Goal: Communication & Community: Answer question/provide support

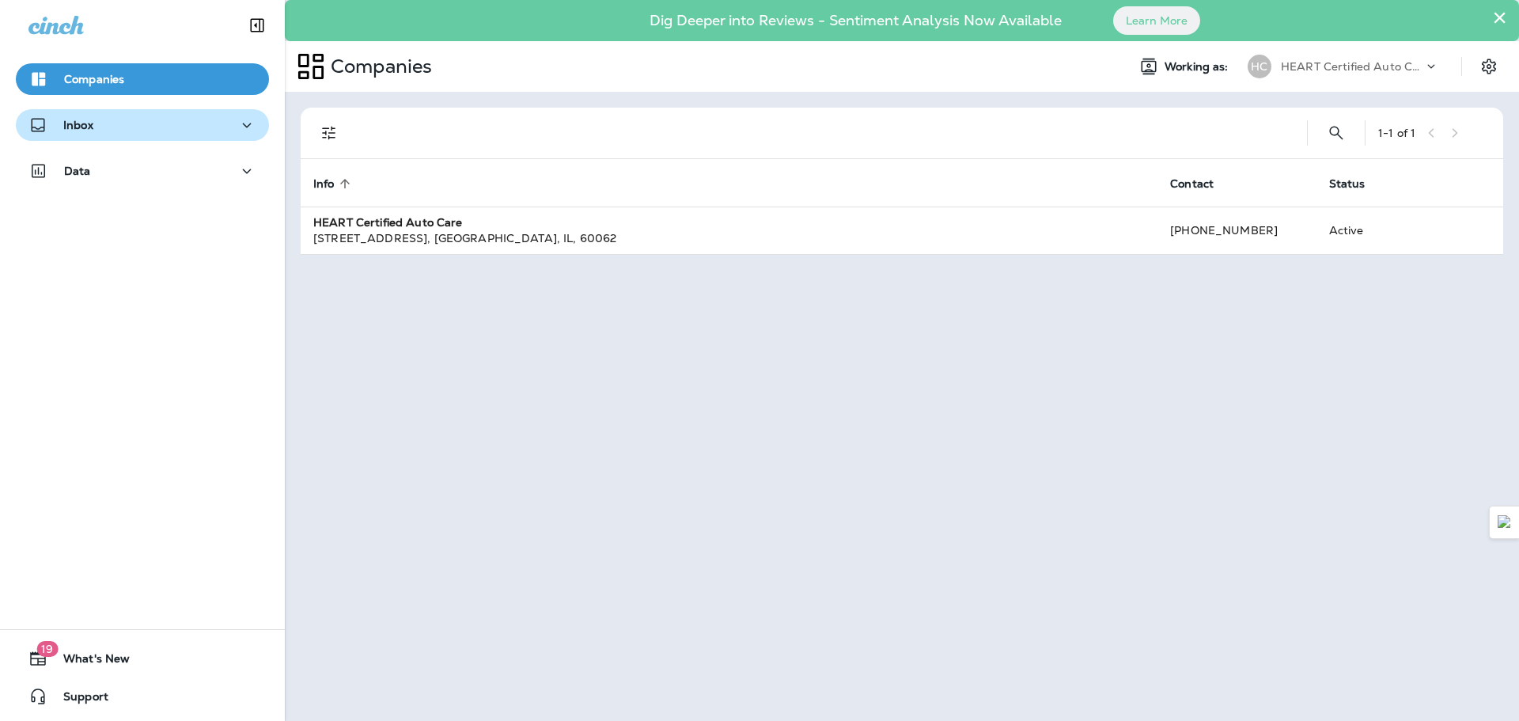
drag, startPoint x: 122, startPoint y: 129, endPoint x: 127, endPoint y: 136, distance: 9.0
click at [123, 129] on div "Inbox" at bounding box center [142, 126] width 228 height 20
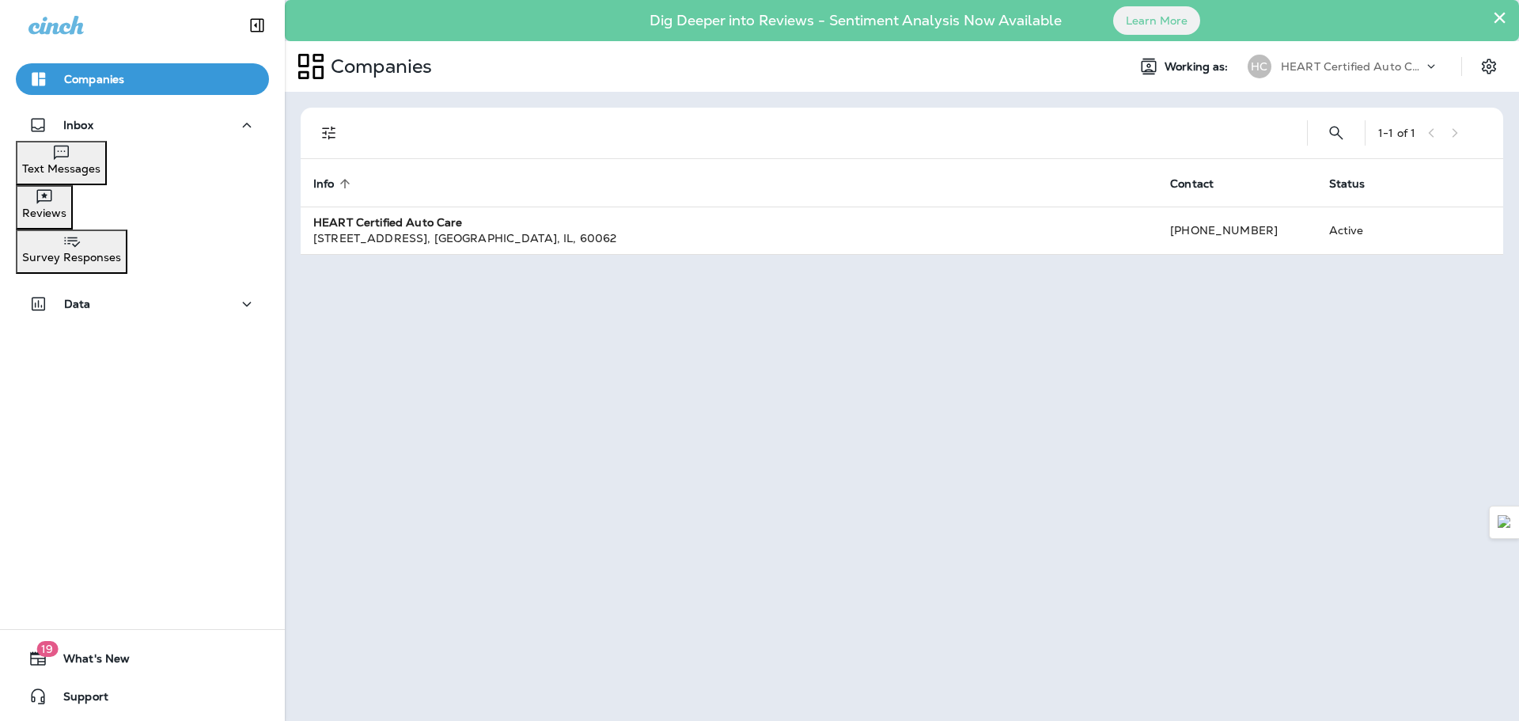
click at [107, 177] on button "Text Messages" at bounding box center [61, 163] width 91 height 44
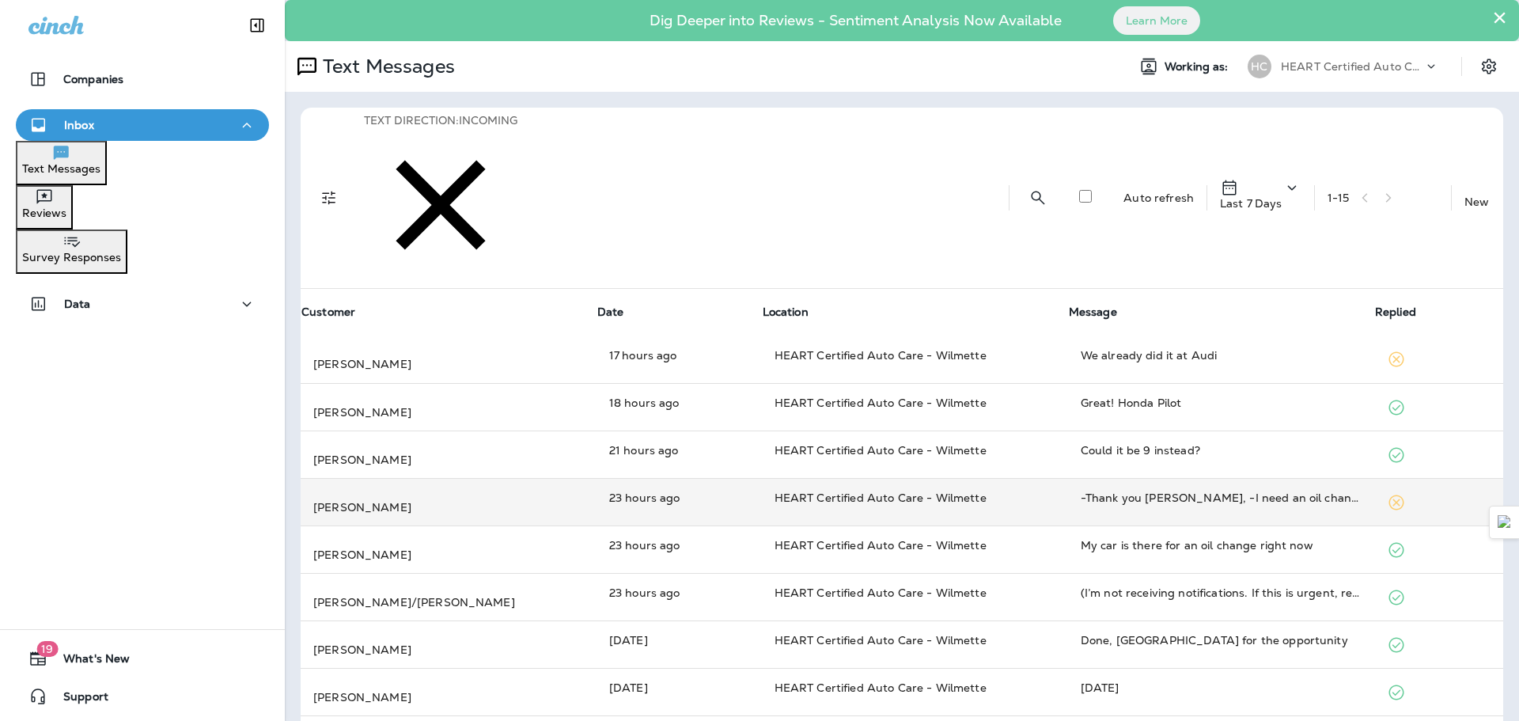
click at [466, 481] on div "[PERSON_NAME]" at bounding box center [448, 497] width 271 height 33
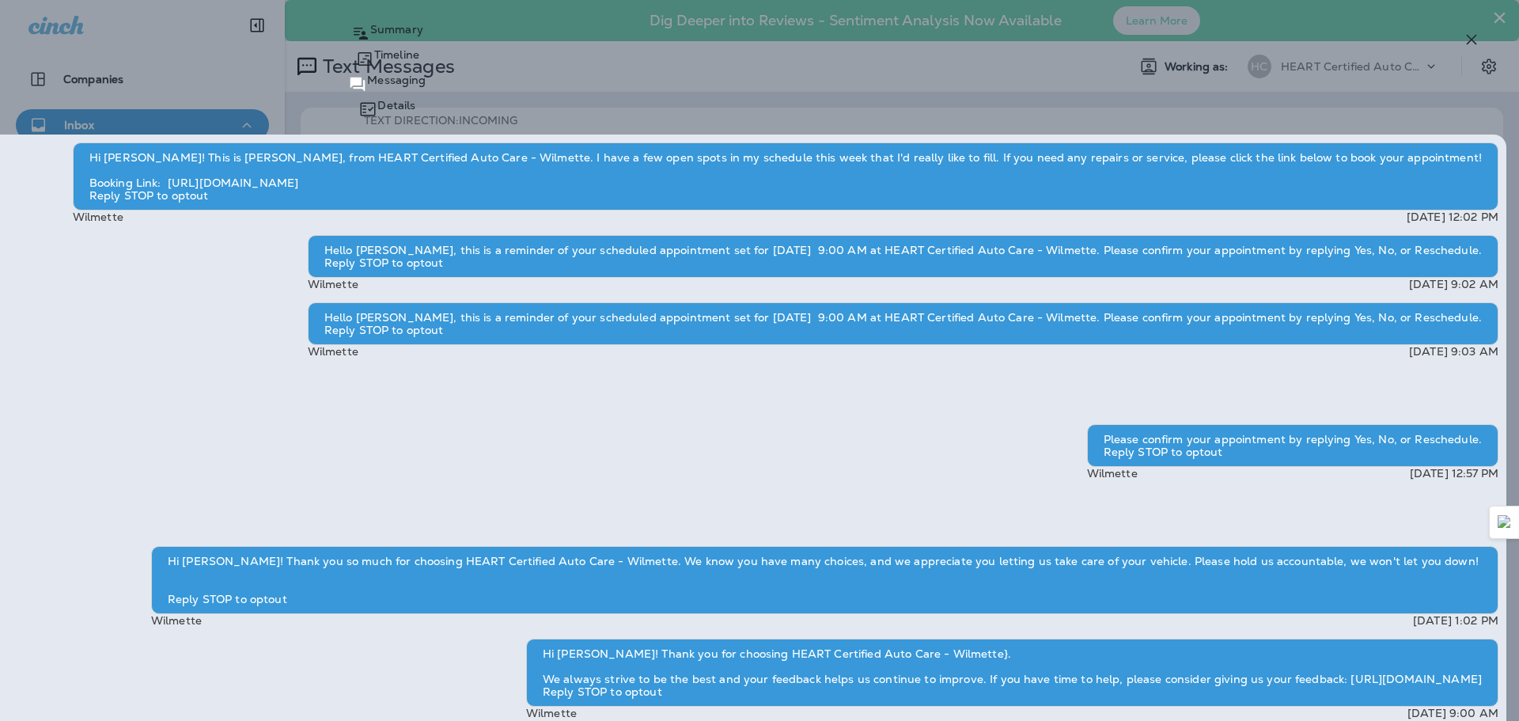
type textarea "**********"
drag, startPoint x: 1423, startPoint y: 690, endPoint x: 1422, endPoint y: 680, distance: 10.3
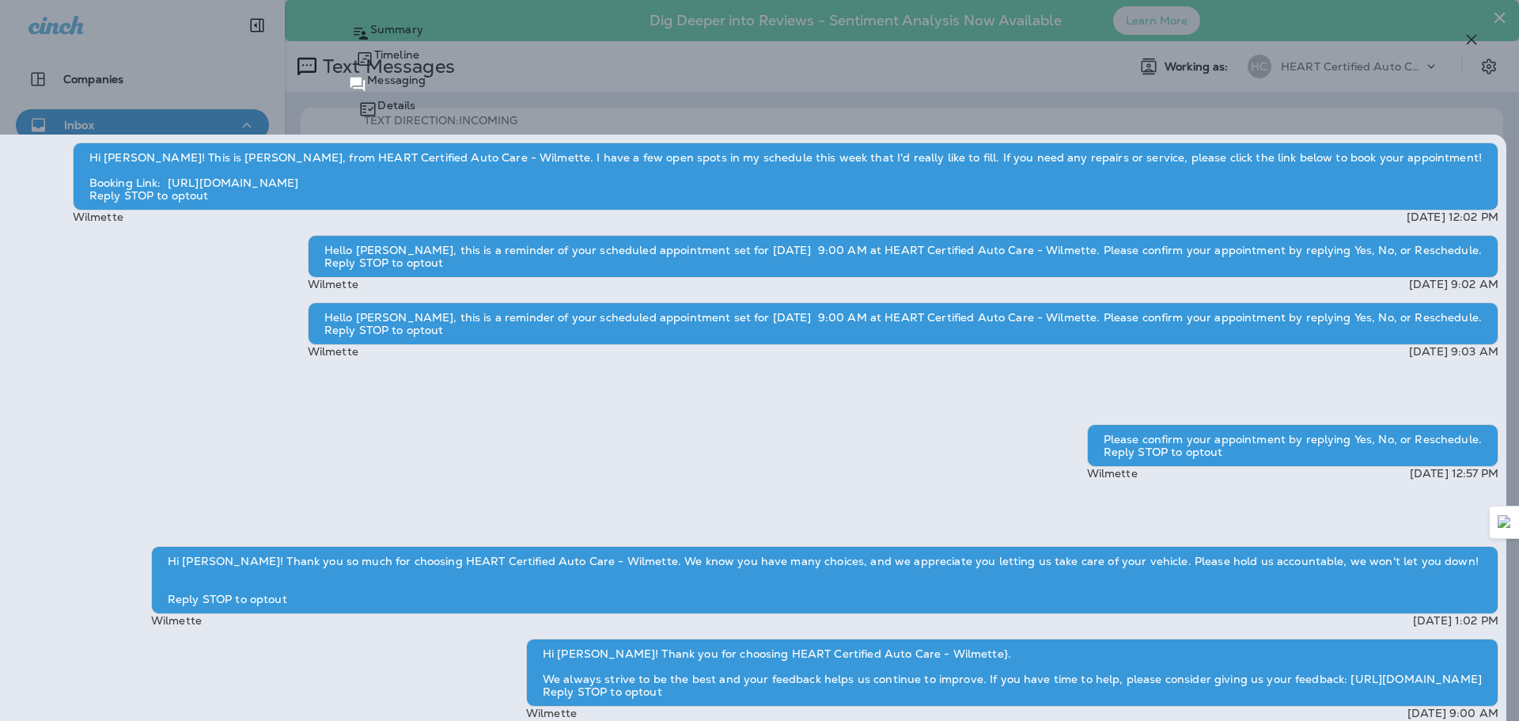
click at [1470, 42] on icon "button" at bounding box center [1472, 40] width 10 height 10
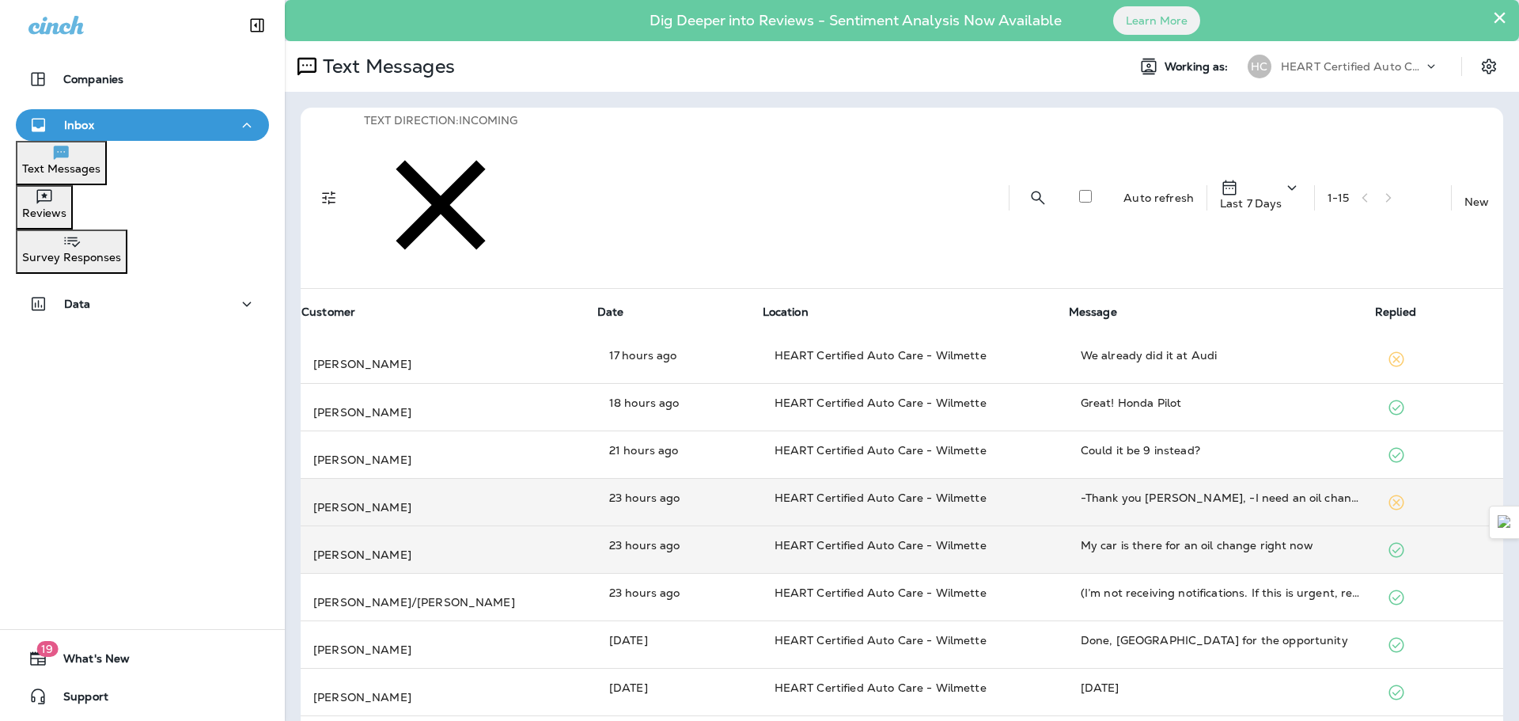
click at [981, 537] on p "HEART Certified Auto Care - Wilmette" at bounding box center [915, 545] width 281 height 16
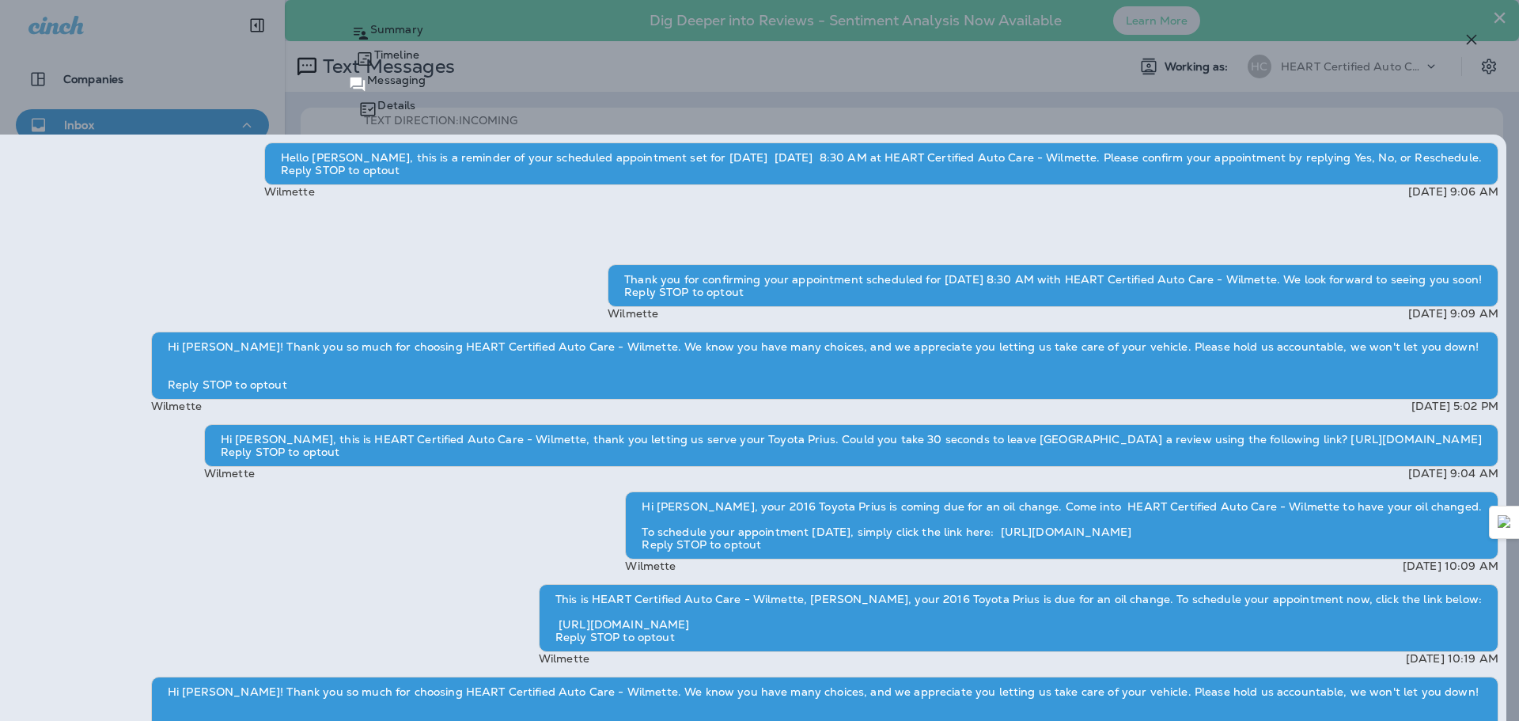
click at [1467, 39] on icon "button" at bounding box center [1471, 39] width 19 height 19
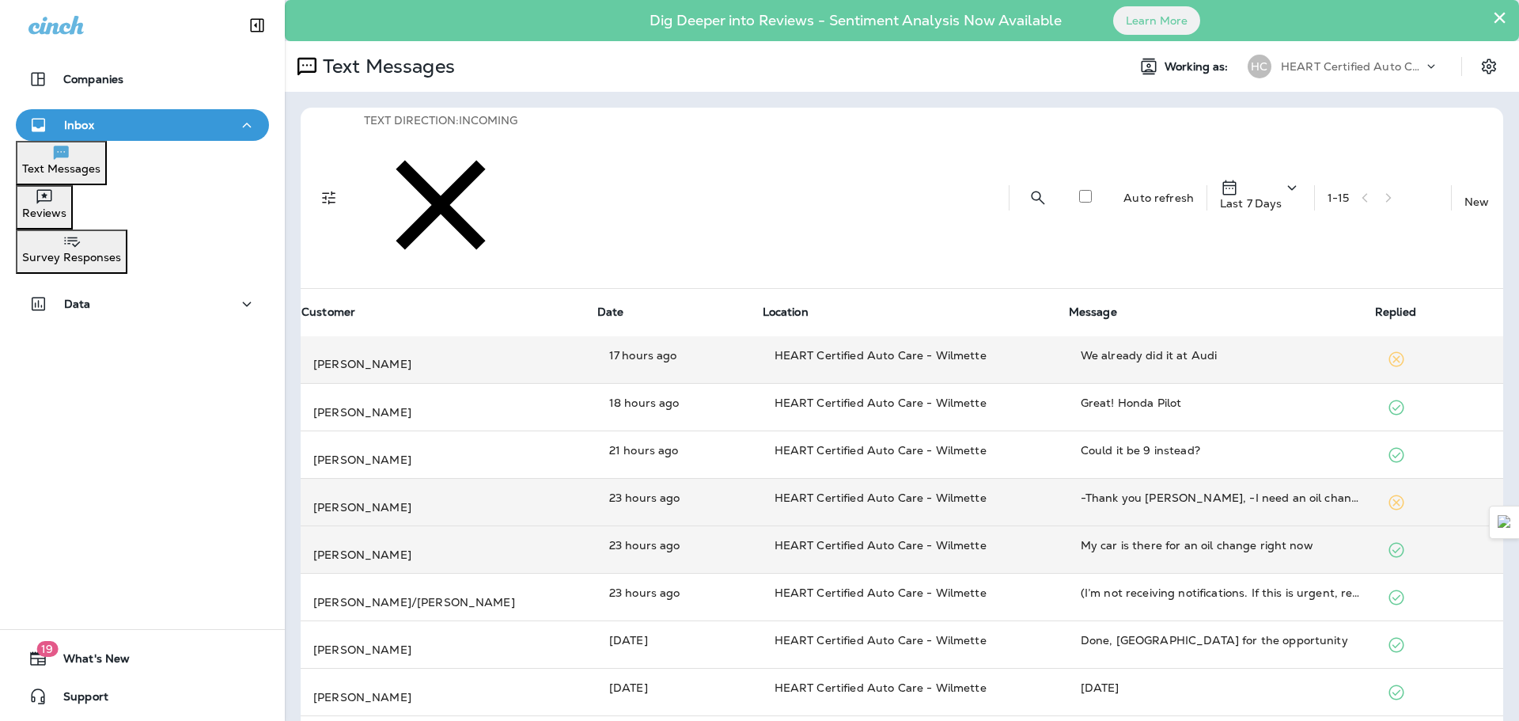
click at [677, 336] on td "17 hours ago" at bounding box center [679, 359] width 165 height 47
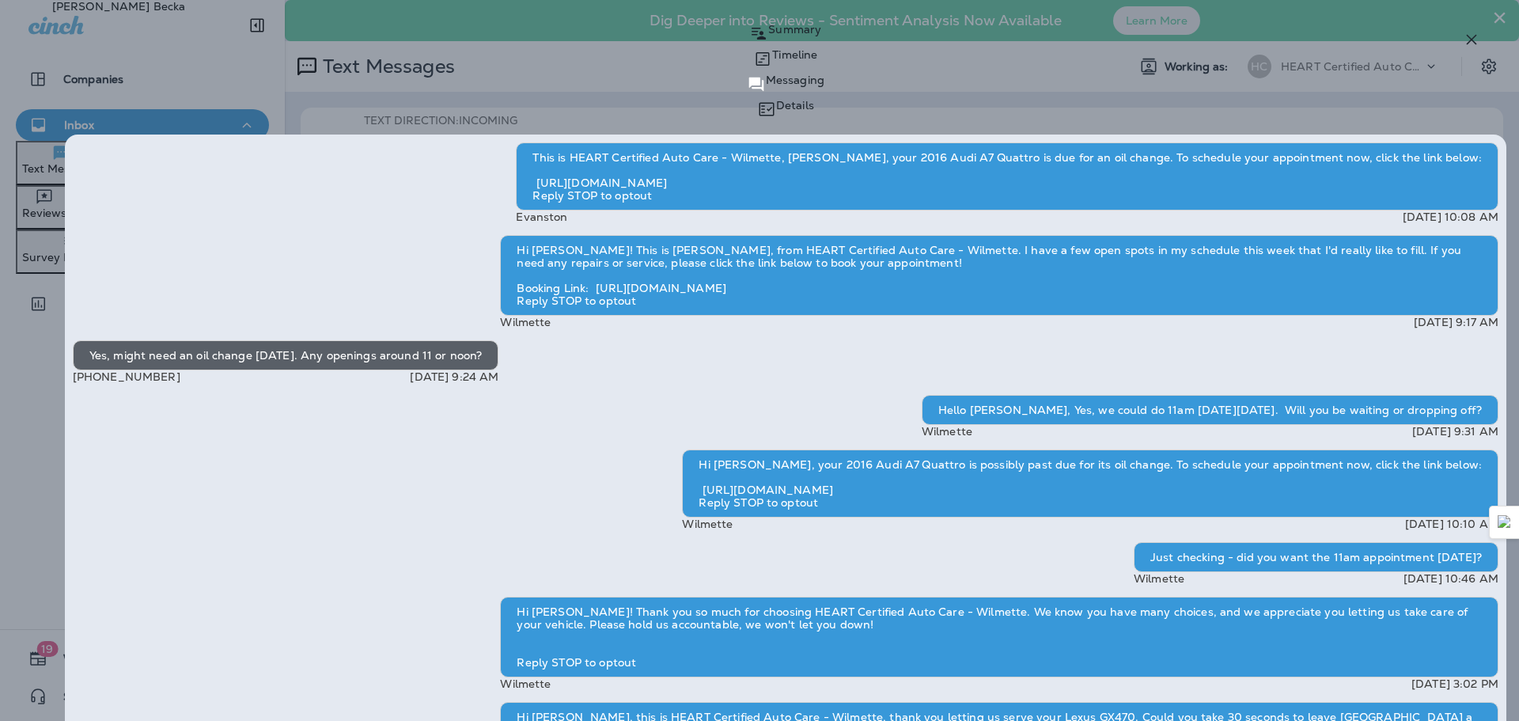
click at [1467, 47] on icon "button" at bounding box center [1471, 39] width 19 height 19
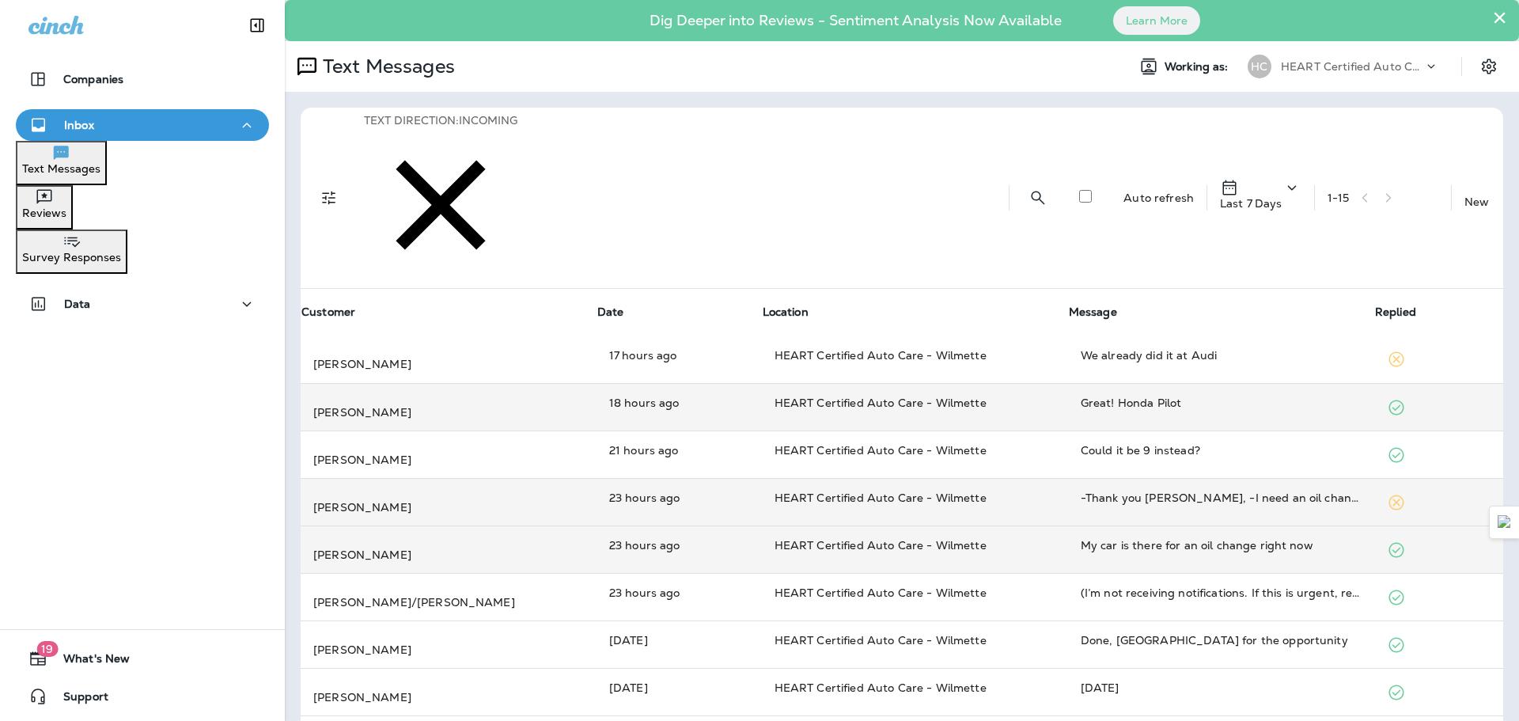
click at [492, 386] on div "[PERSON_NAME]" at bounding box center [448, 402] width 271 height 33
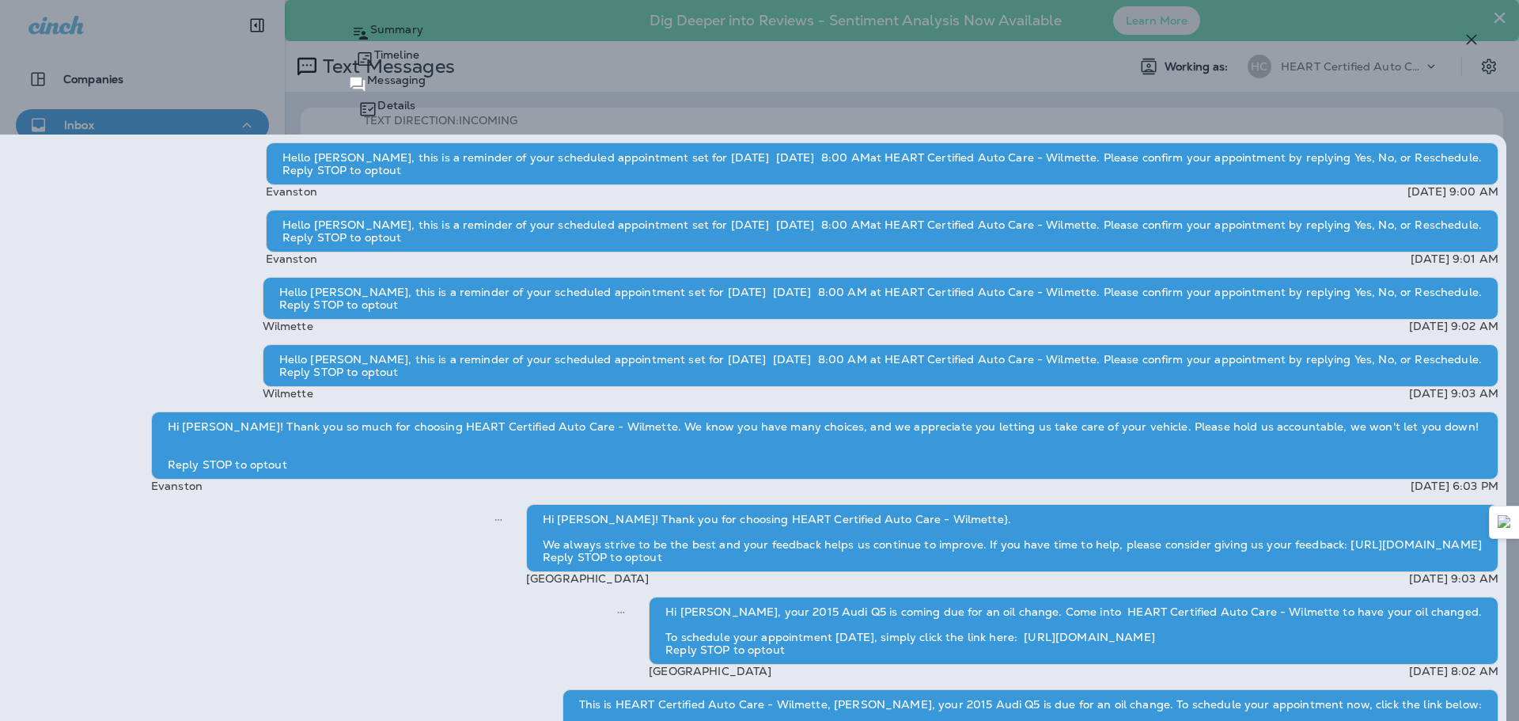
click at [1472, 47] on icon "button" at bounding box center [1471, 39] width 19 height 19
